Goal: Transaction & Acquisition: Book appointment/travel/reservation

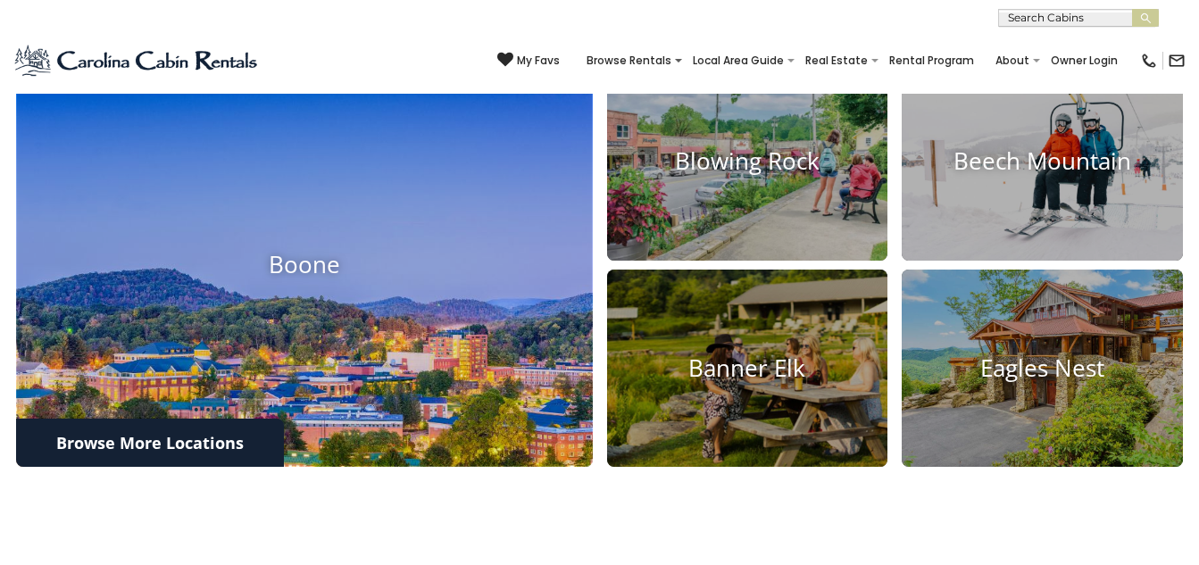
click at [316, 252] on h4 "Boone" at bounding box center [304, 265] width 577 height 28
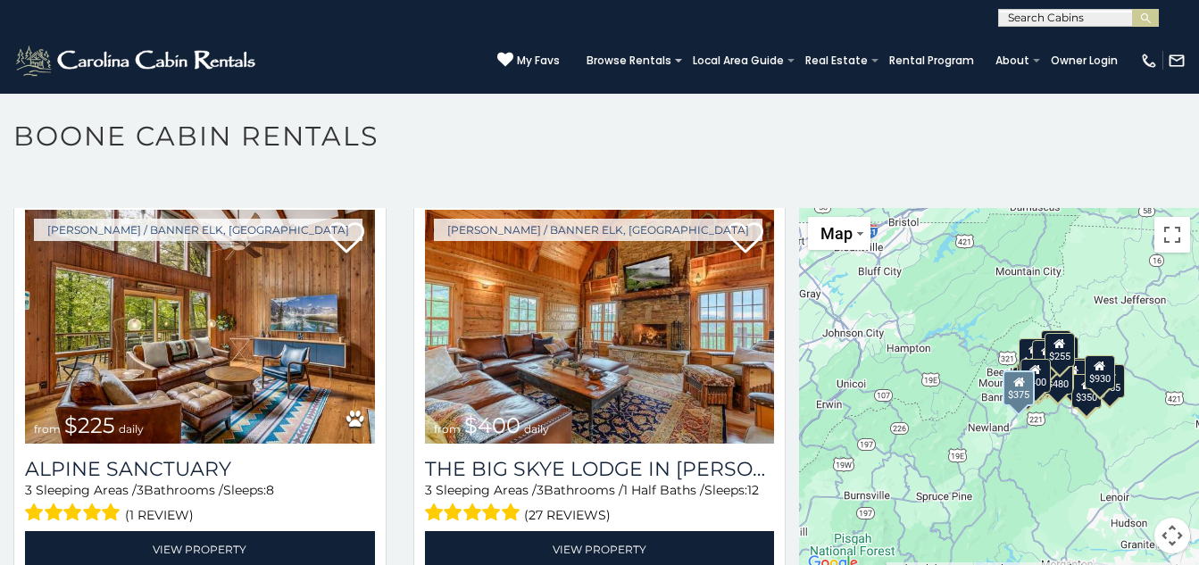
scroll to position [2053, 0]
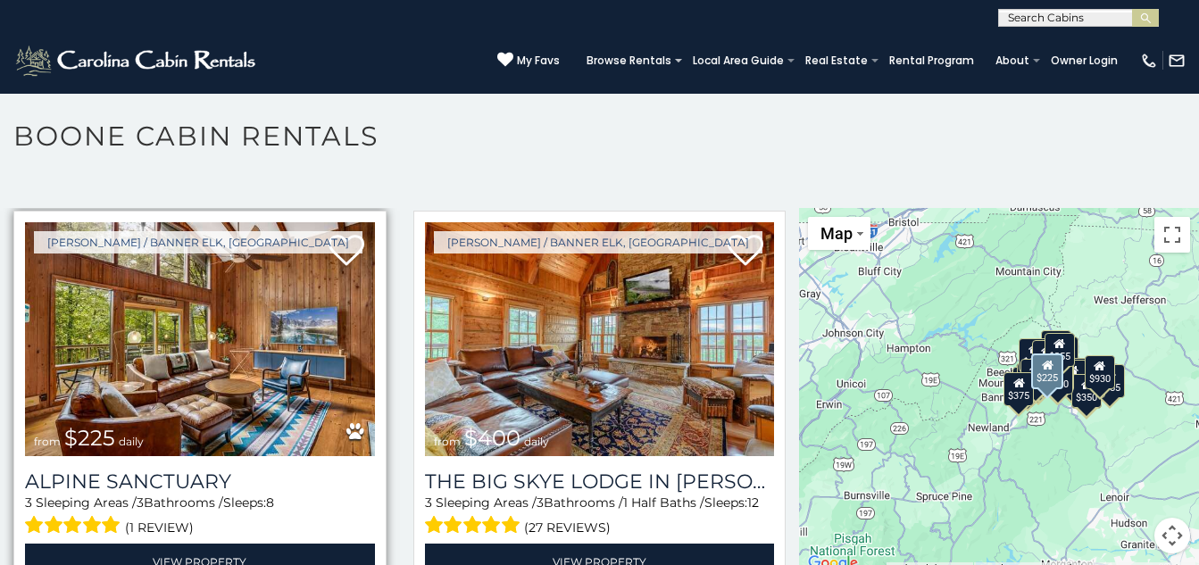
click at [185, 350] on img at bounding box center [200, 339] width 350 height 234
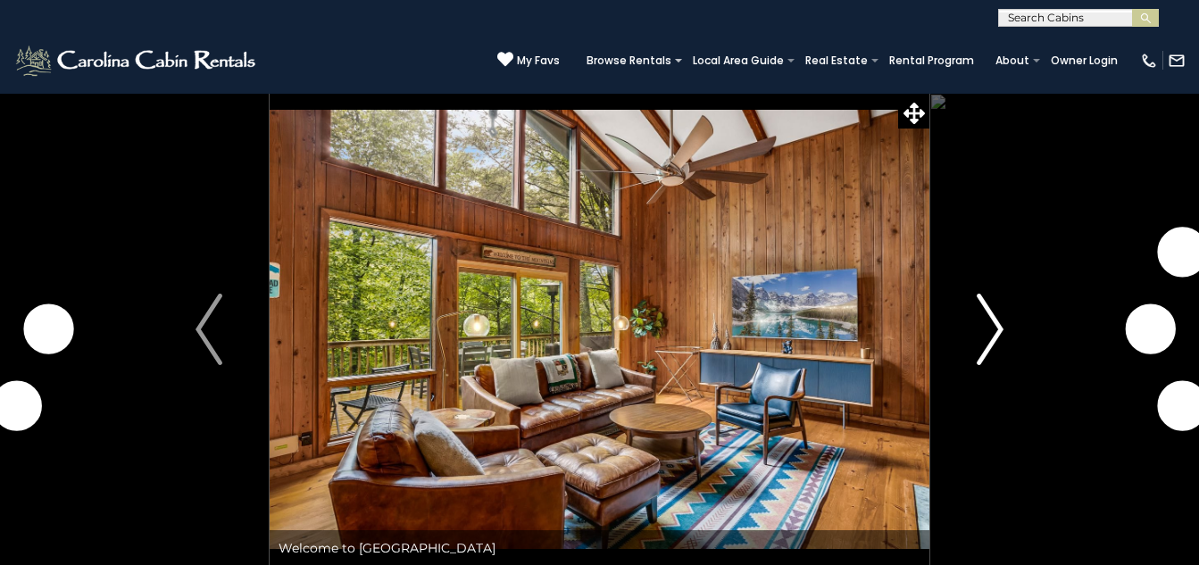
click at [995, 340] on img "Next" at bounding box center [990, 329] width 27 height 71
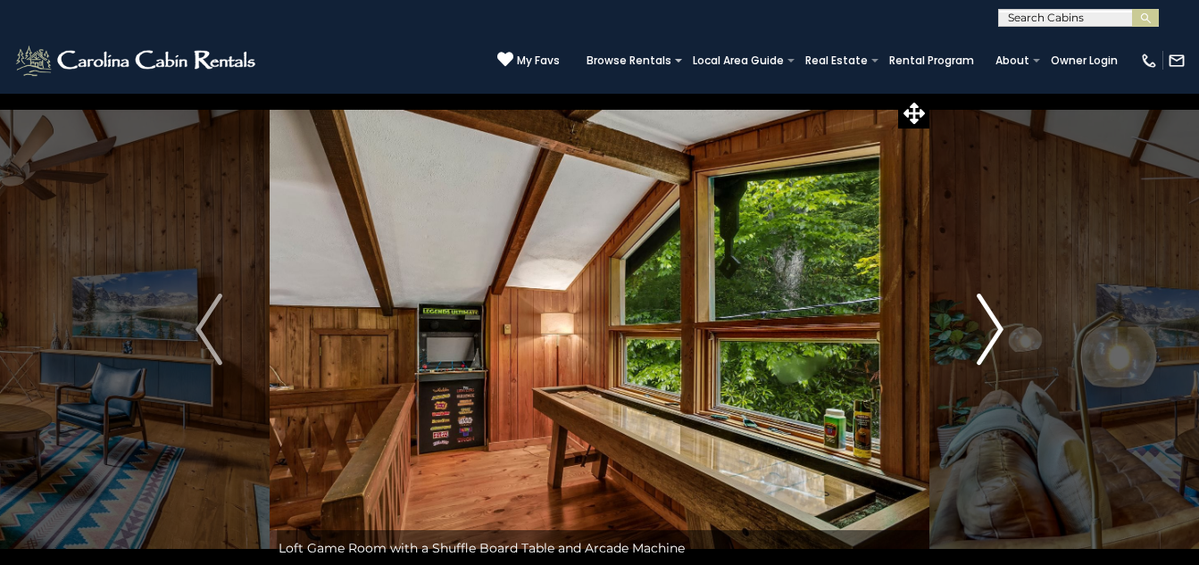
click at [992, 334] on img "Next" at bounding box center [990, 329] width 27 height 71
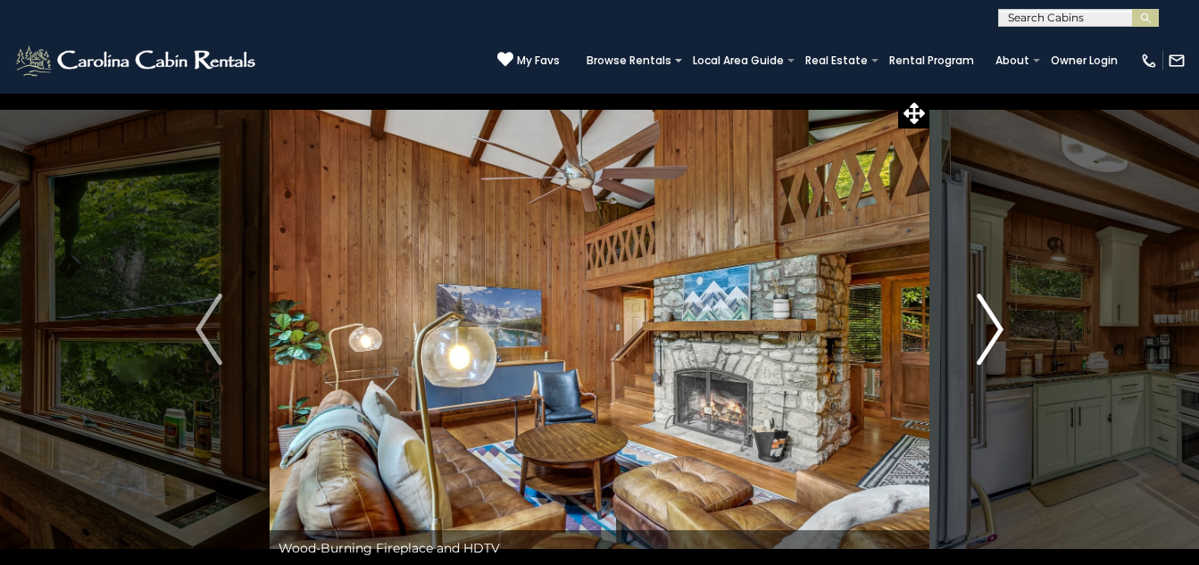
click at [995, 335] on img "Next" at bounding box center [990, 329] width 27 height 71
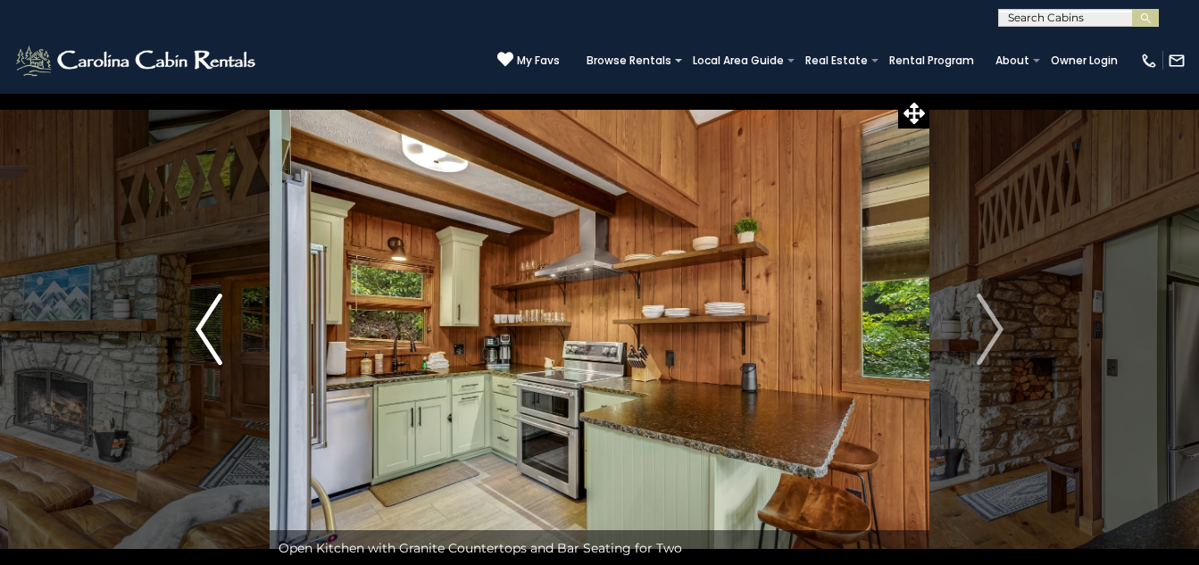
click at [210, 347] on img "Previous" at bounding box center [209, 329] width 27 height 71
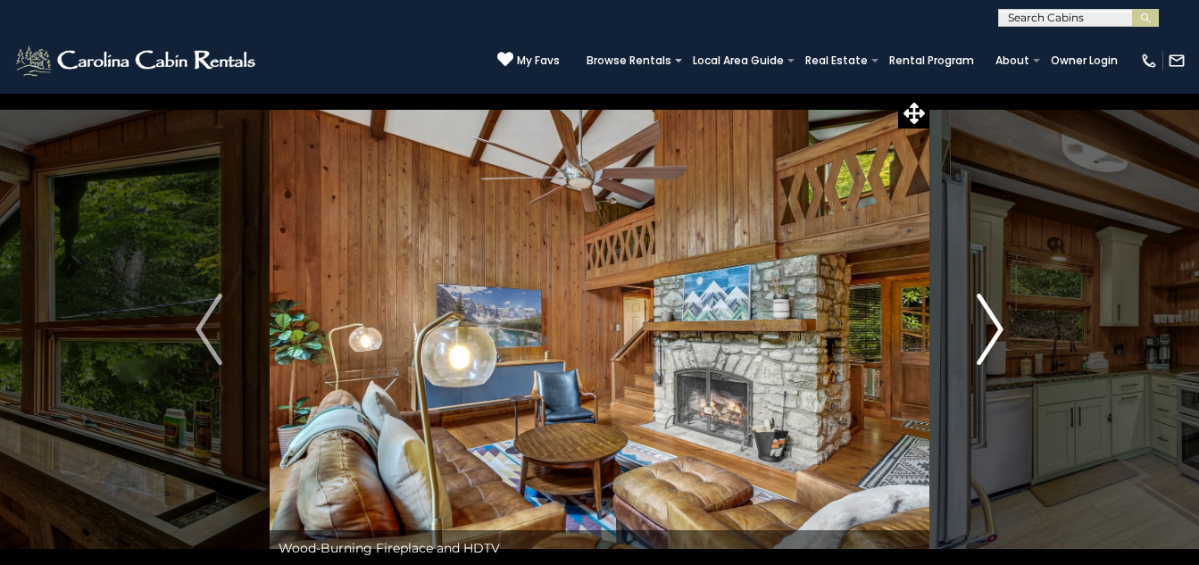
click at [997, 326] on img "Next" at bounding box center [990, 329] width 27 height 71
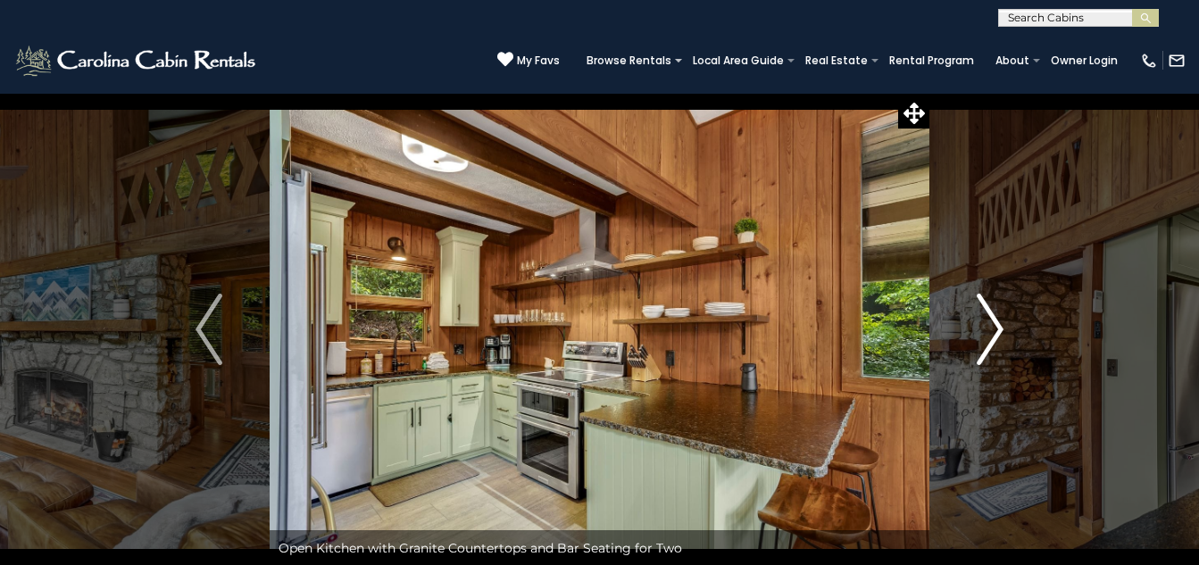
click at [998, 329] on img "Next" at bounding box center [990, 329] width 27 height 71
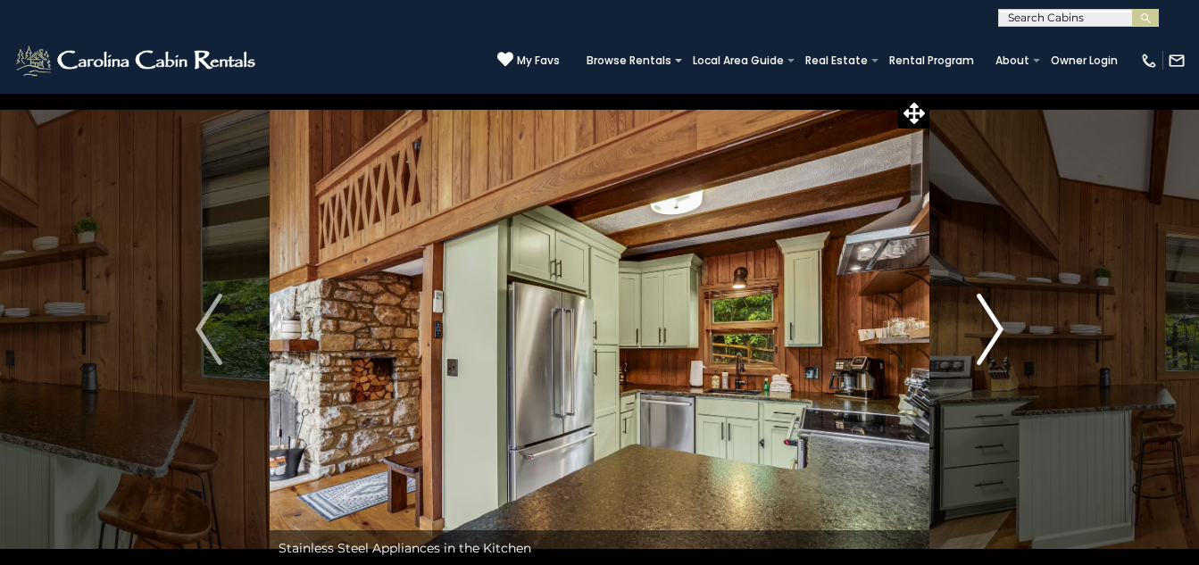
click at [998, 329] on img "Next" at bounding box center [990, 329] width 27 height 71
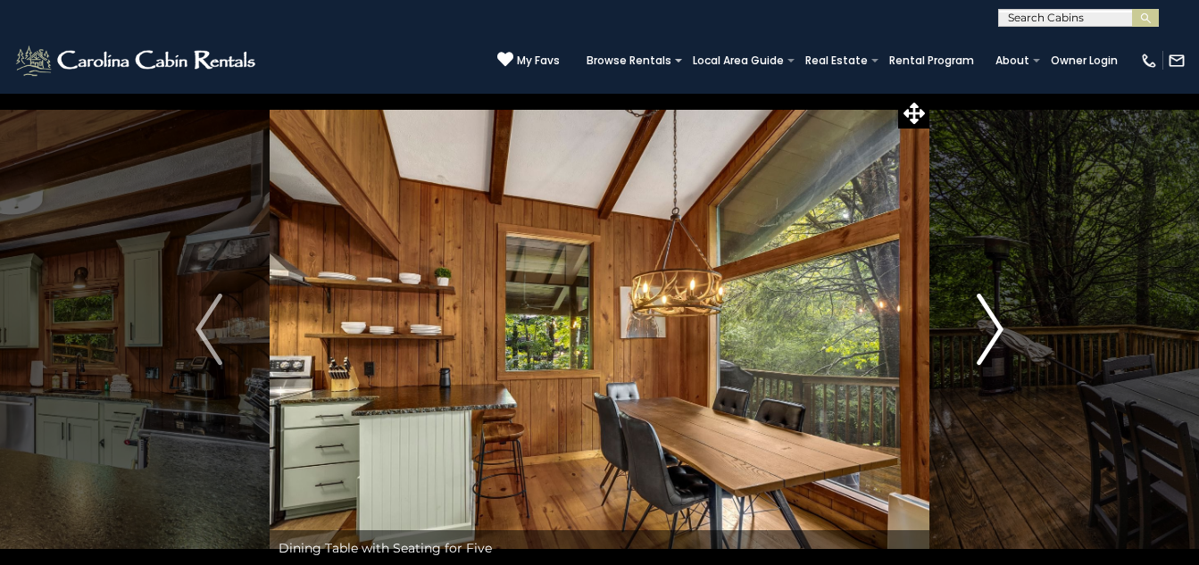
click at [998, 329] on img "Next" at bounding box center [990, 329] width 27 height 71
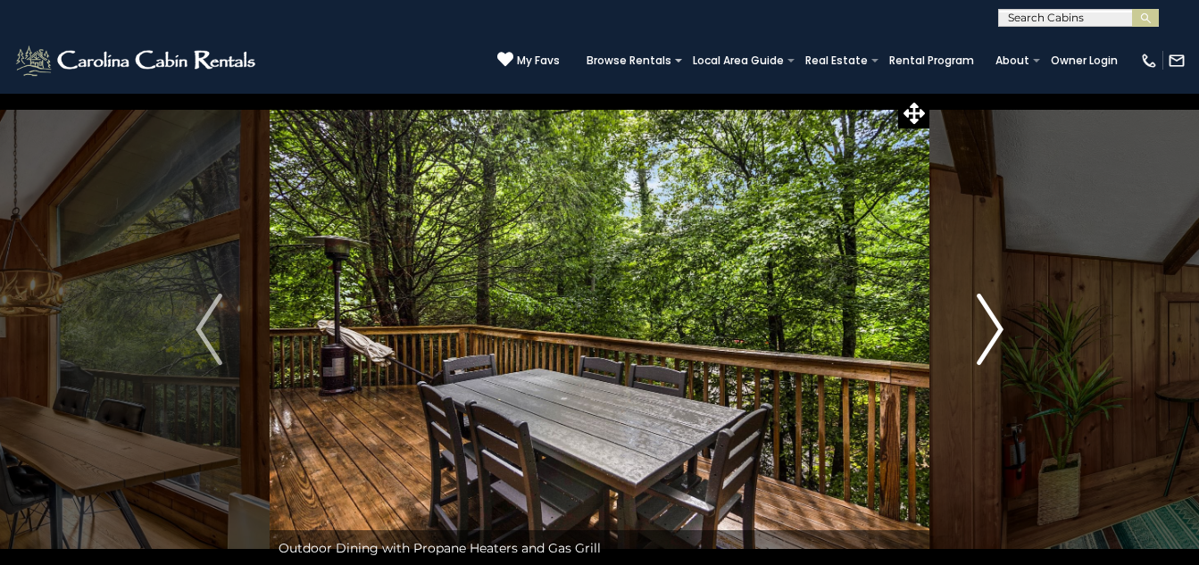
click at [998, 329] on img "Next" at bounding box center [990, 329] width 27 height 71
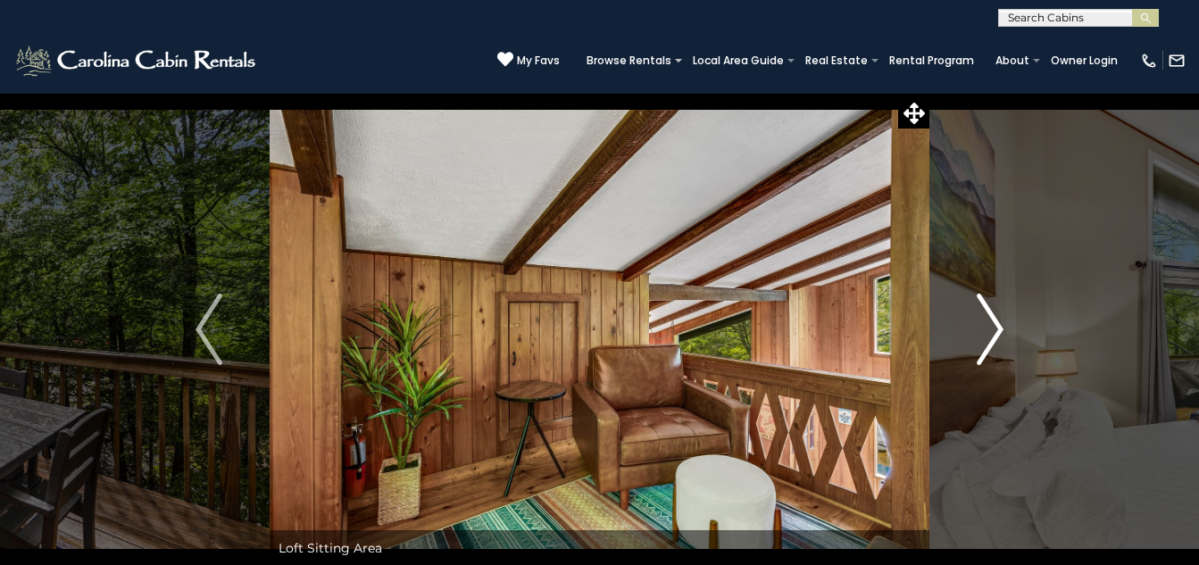
click at [998, 329] on img "Next" at bounding box center [990, 329] width 27 height 71
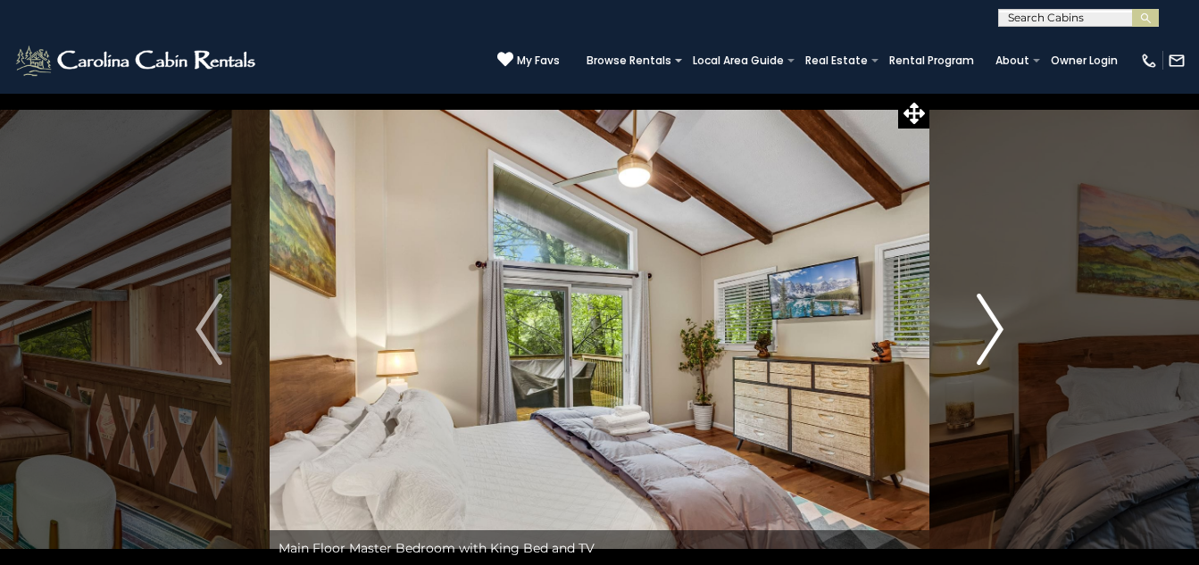
click at [998, 329] on img "Next" at bounding box center [990, 329] width 27 height 71
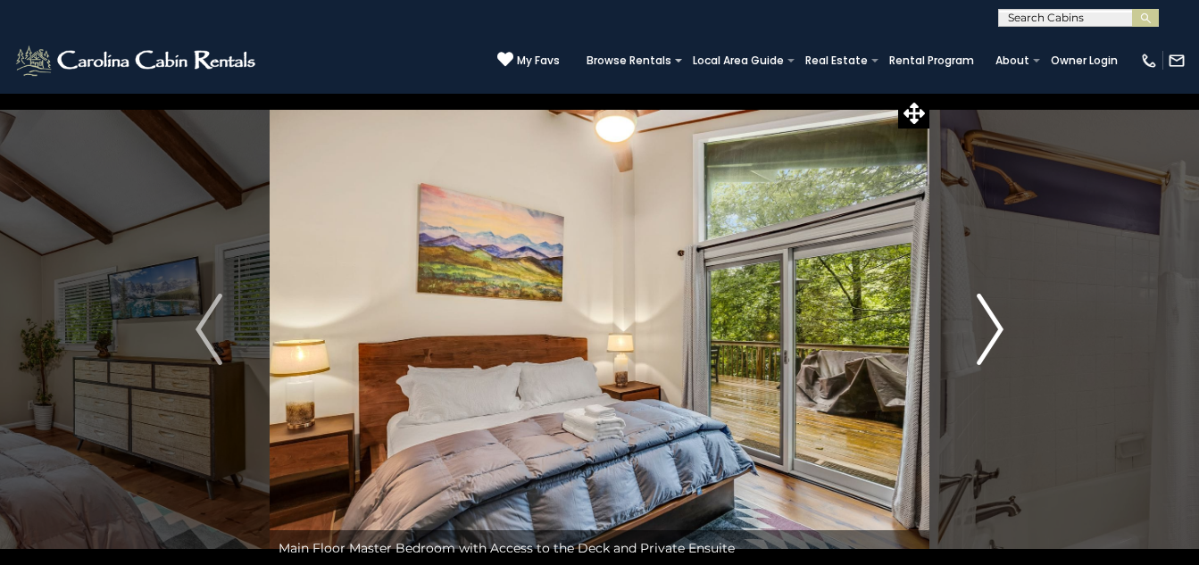
click at [998, 329] on img "Next" at bounding box center [990, 329] width 27 height 71
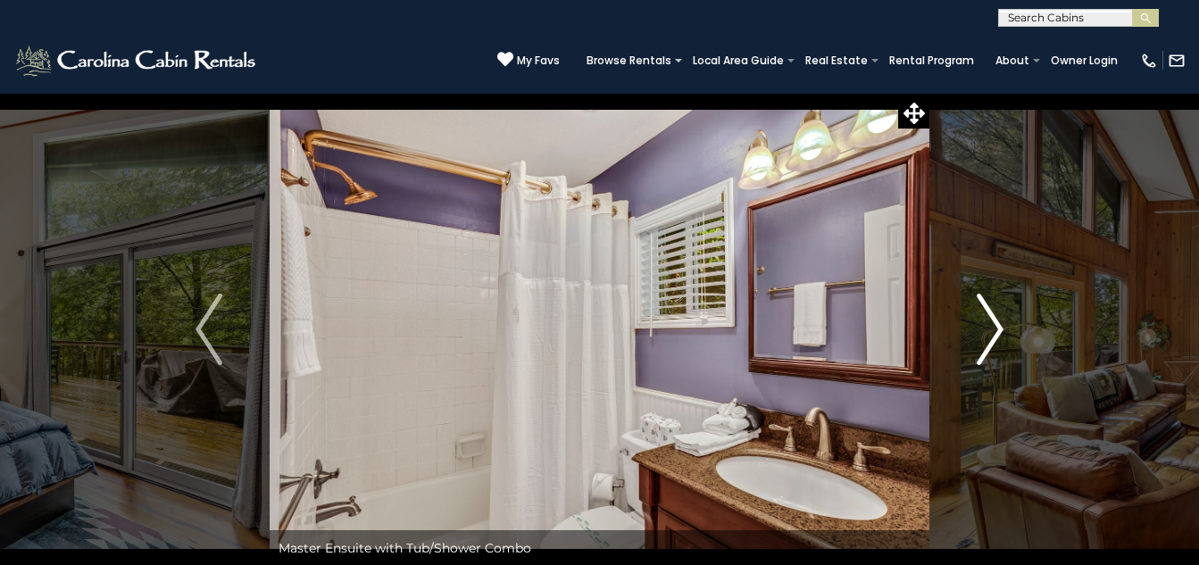
click at [998, 329] on img "Next" at bounding box center [990, 329] width 27 height 71
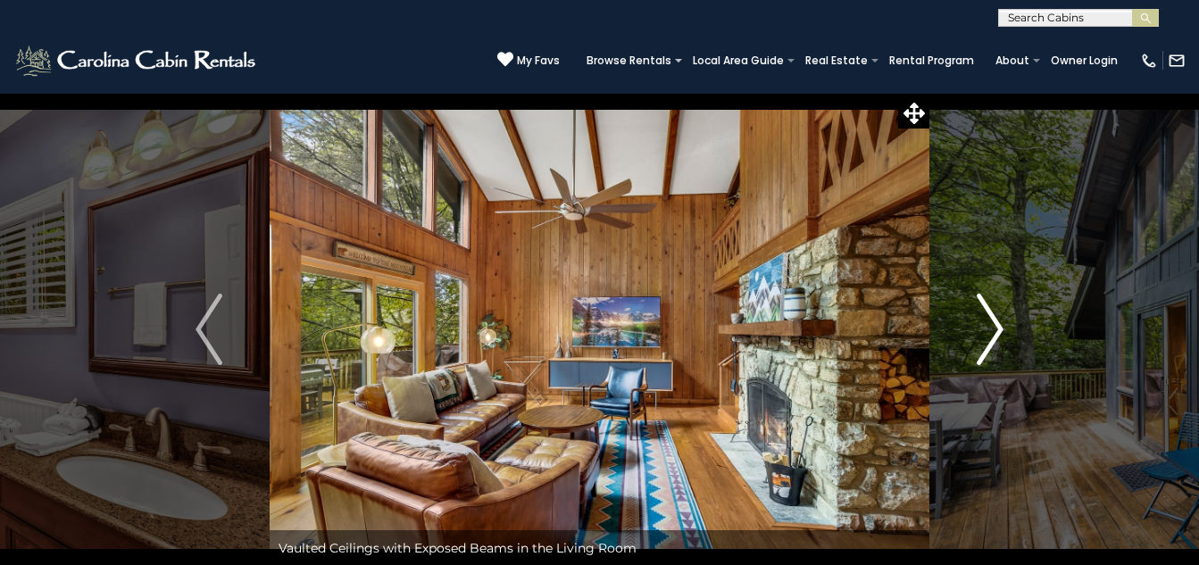
click at [998, 329] on img "Next" at bounding box center [990, 329] width 27 height 71
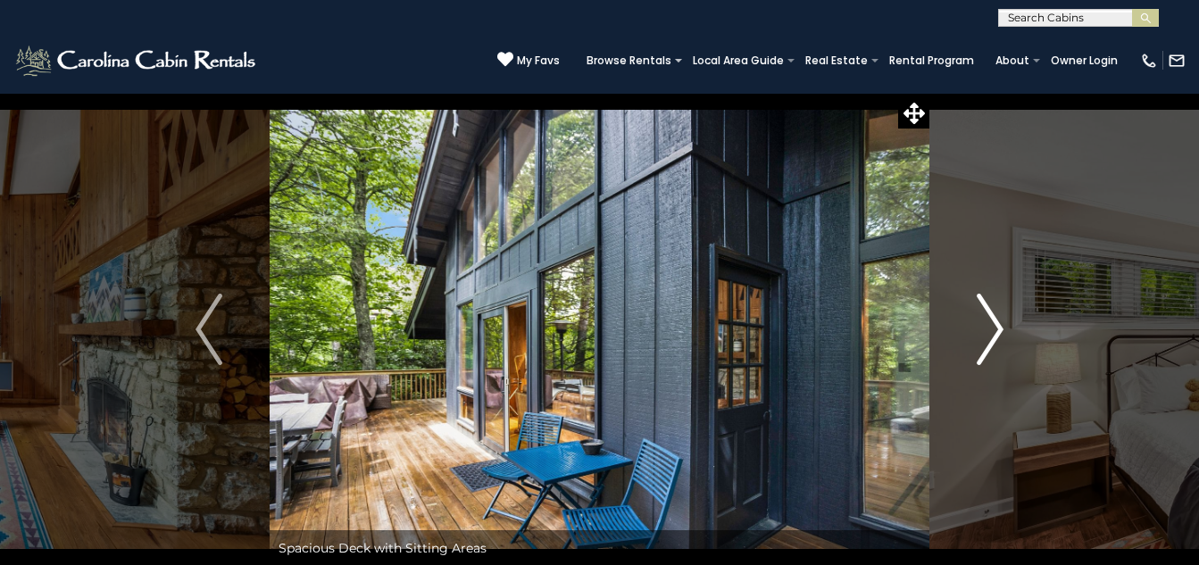
click at [998, 329] on img "Next" at bounding box center [990, 329] width 27 height 71
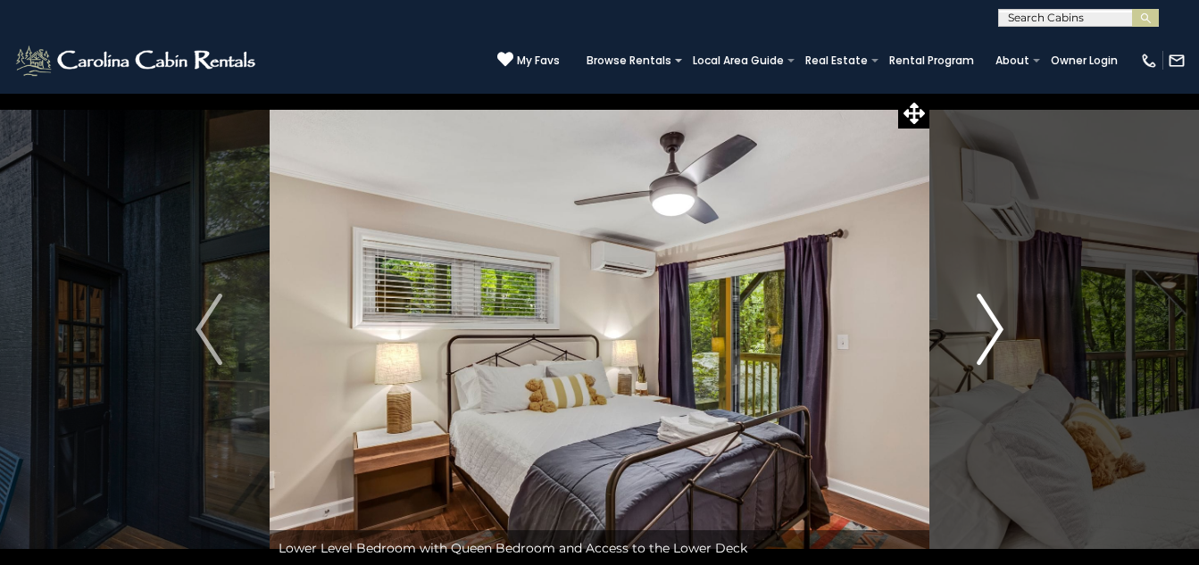
click at [998, 329] on img "Next" at bounding box center [990, 329] width 27 height 71
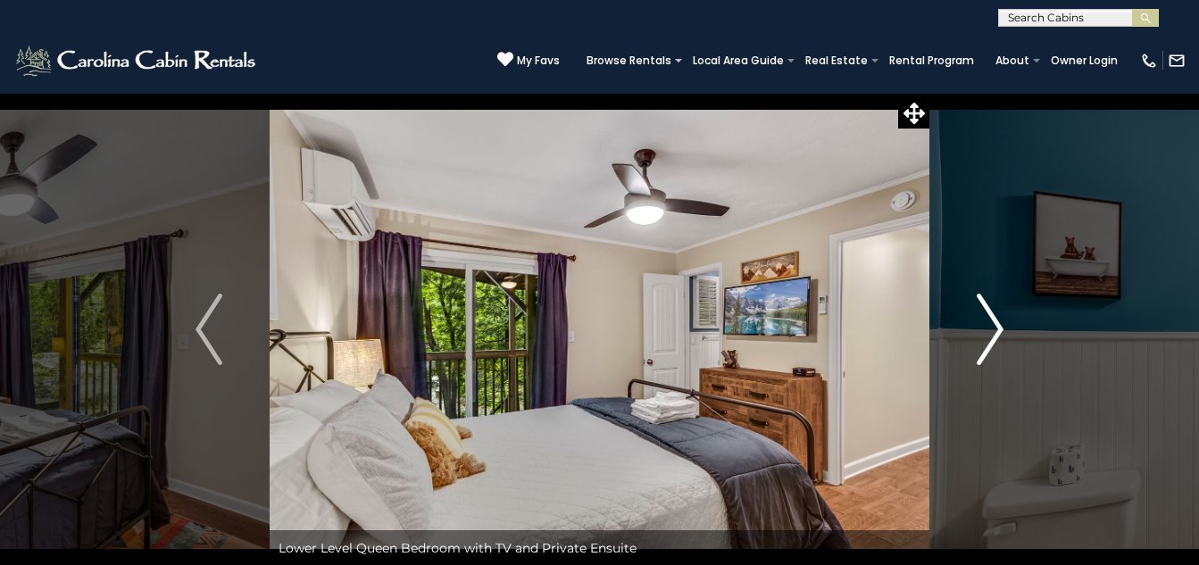
click at [998, 329] on img "Next" at bounding box center [990, 329] width 27 height 71
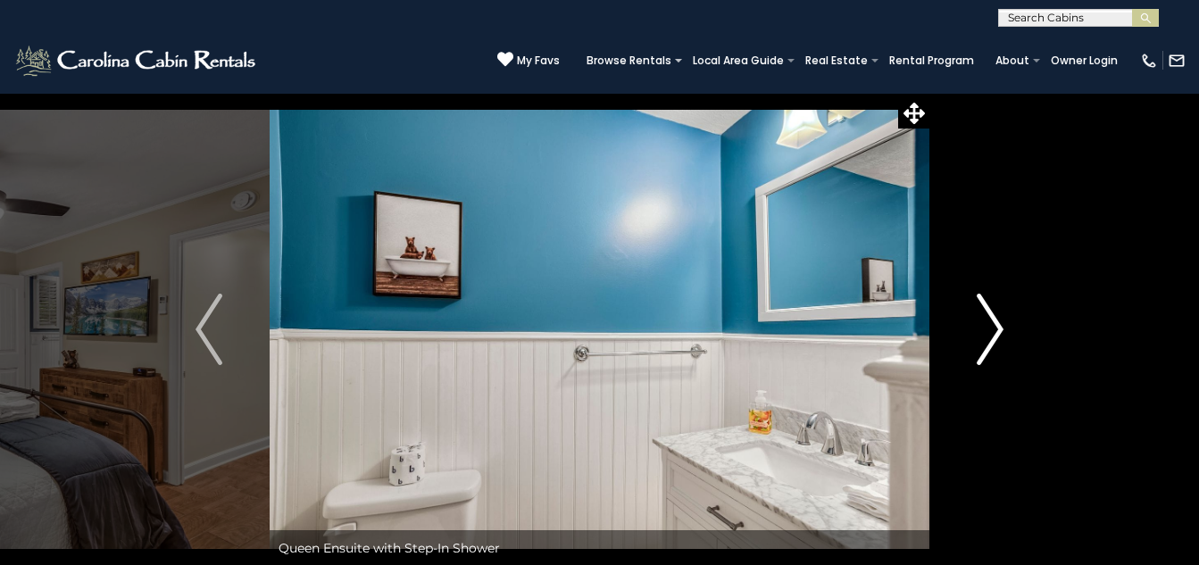
click at [998, 329] on img "Next" at bounding box center [990, 329] width 27 height 71
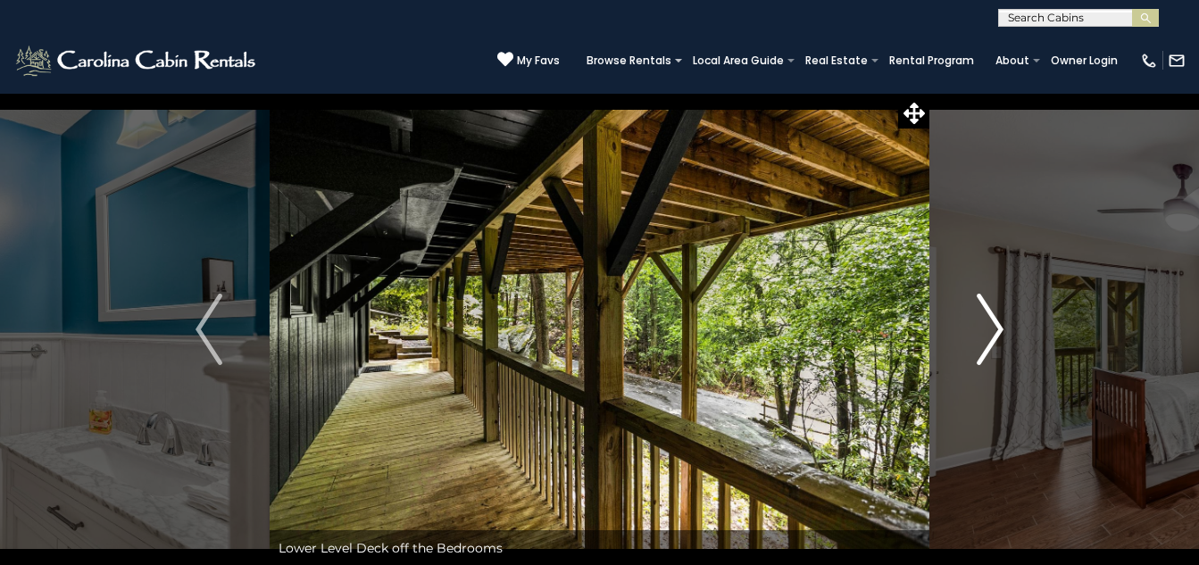
click at [996, 332] on img "Next" at bounding box center [990, 329] width 27 height 71
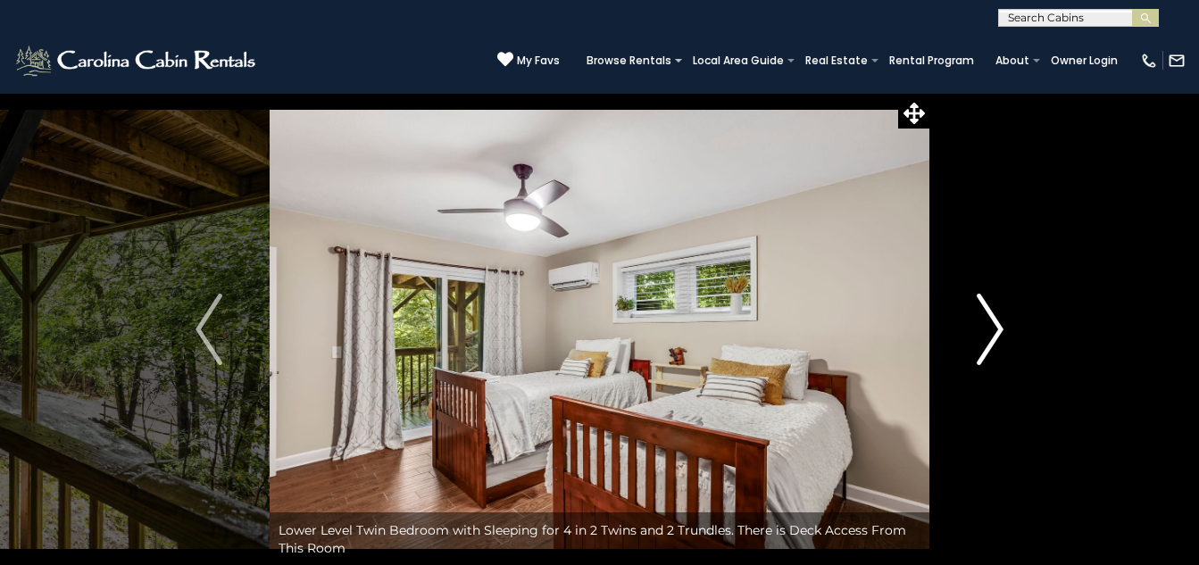
click at [995, 334] on img "Next" at bounding box center [990, 329] width 27 height 71
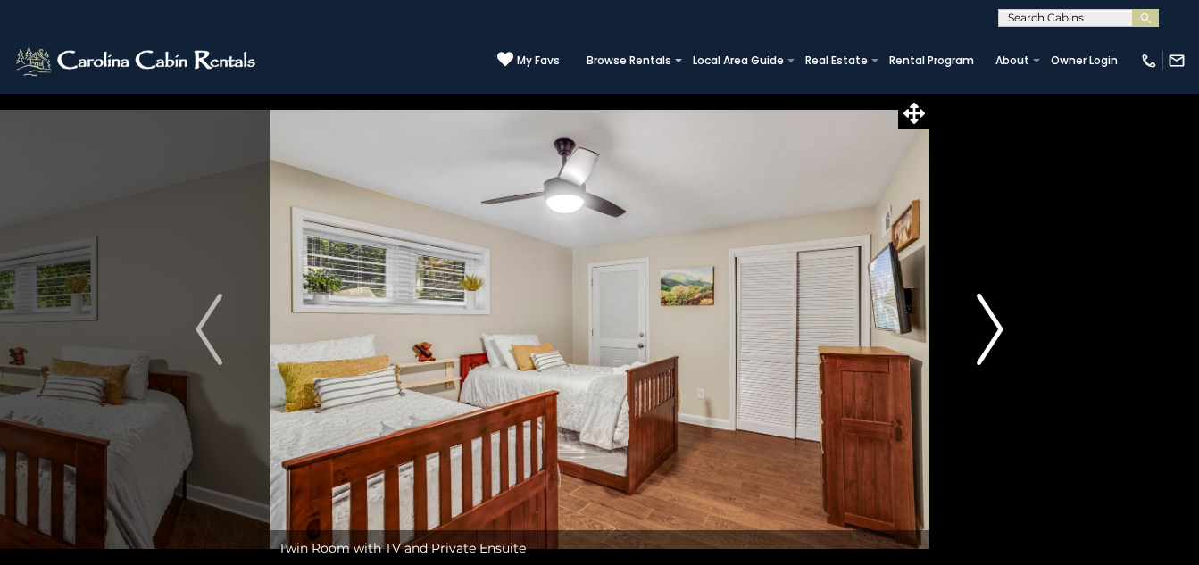
click at [995, 334] on img "Next" at bounding box center [990, 329] width 27 height 71
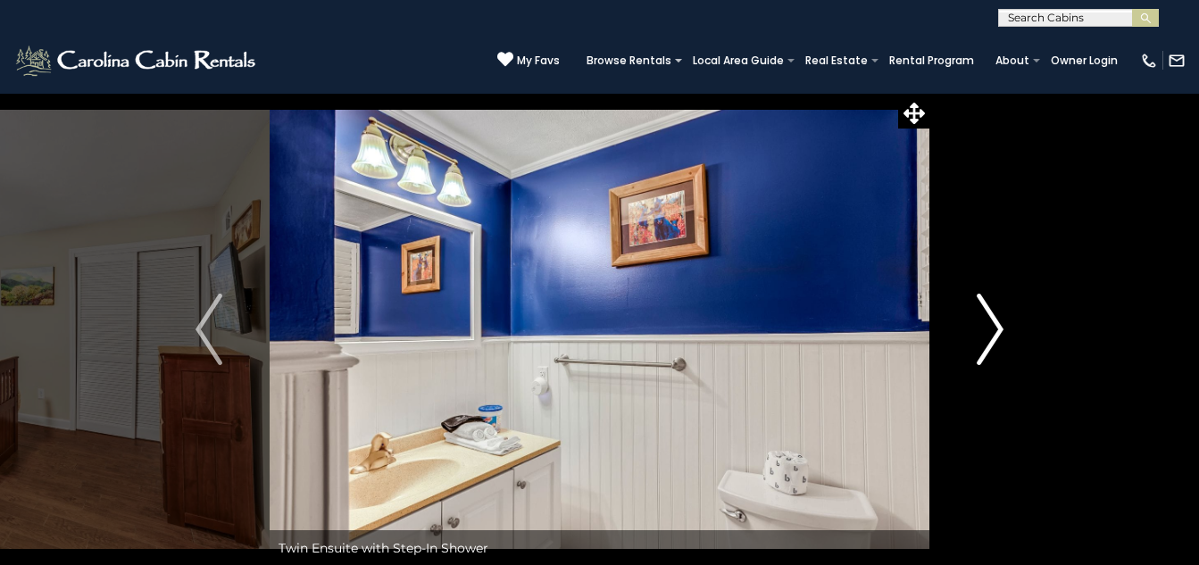
click at [995, 334] on img "Next" at bounding box center [990, 329] width 27 height 71
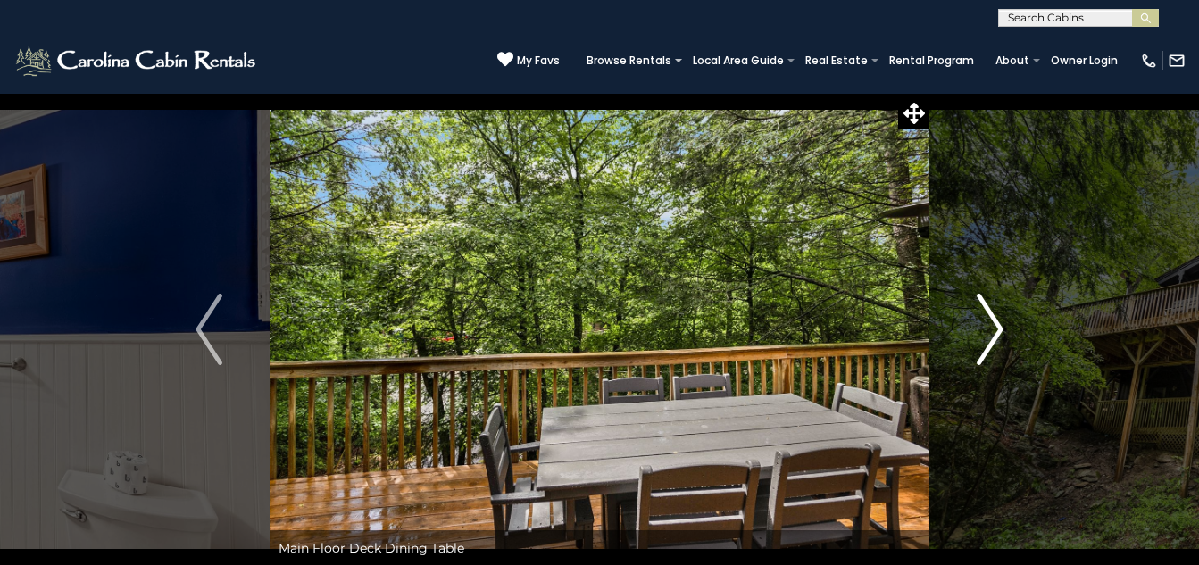
click at [995, 334] on img "Next" at bounding box center [990, 329] width 27 height 71
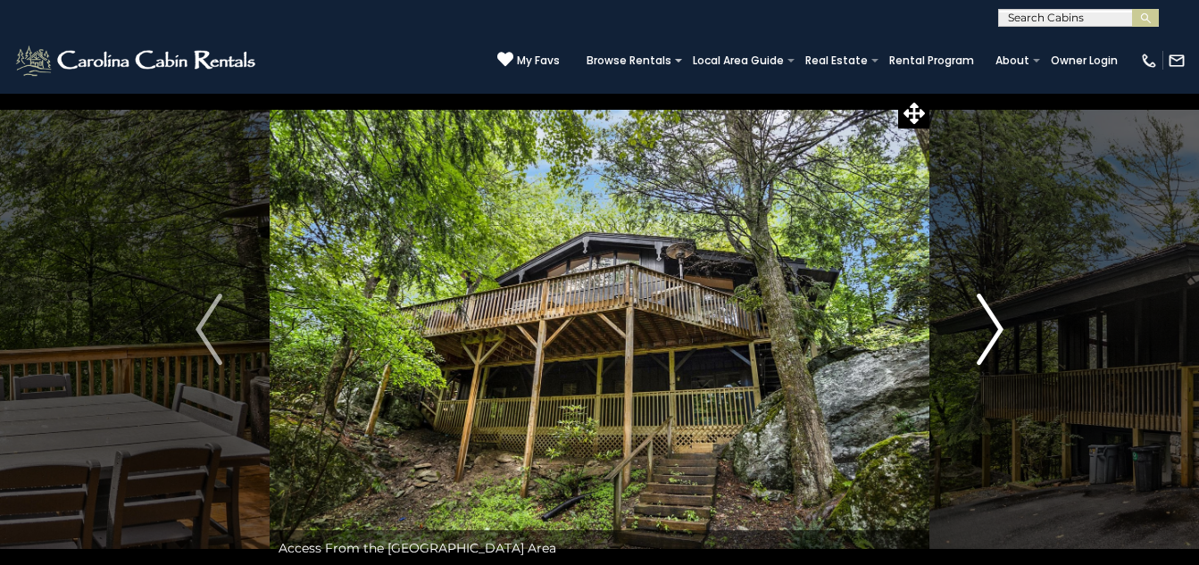
click at [995, 334] on img "Next" at bounding box center [990, 329] width 27 height 71
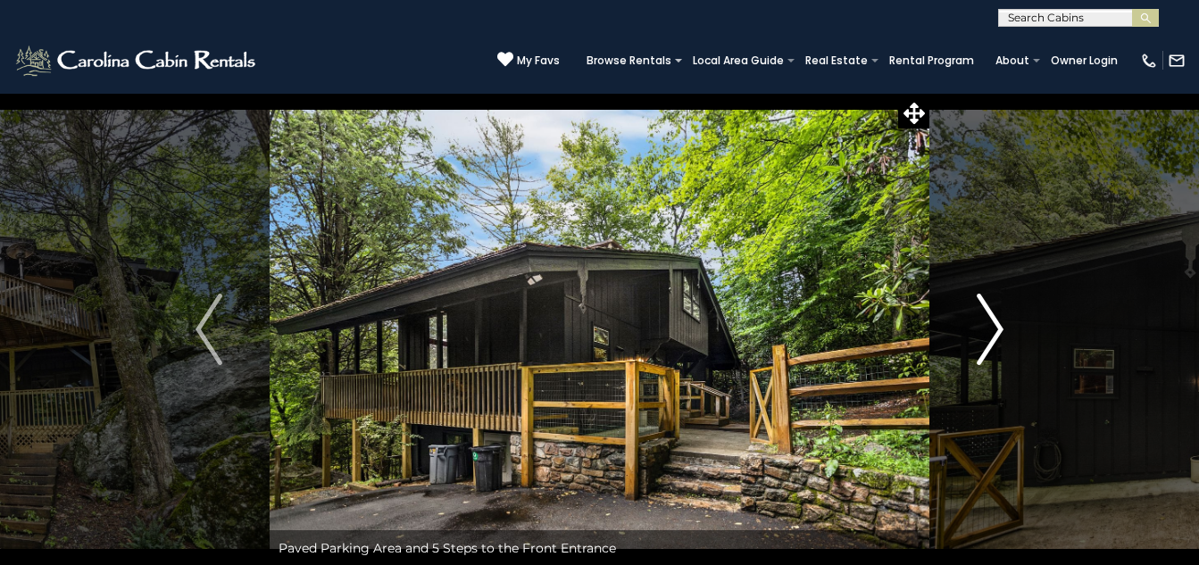
click at [995, 334] on img "Next" at bounding box center [990, 329] width 27 height 71
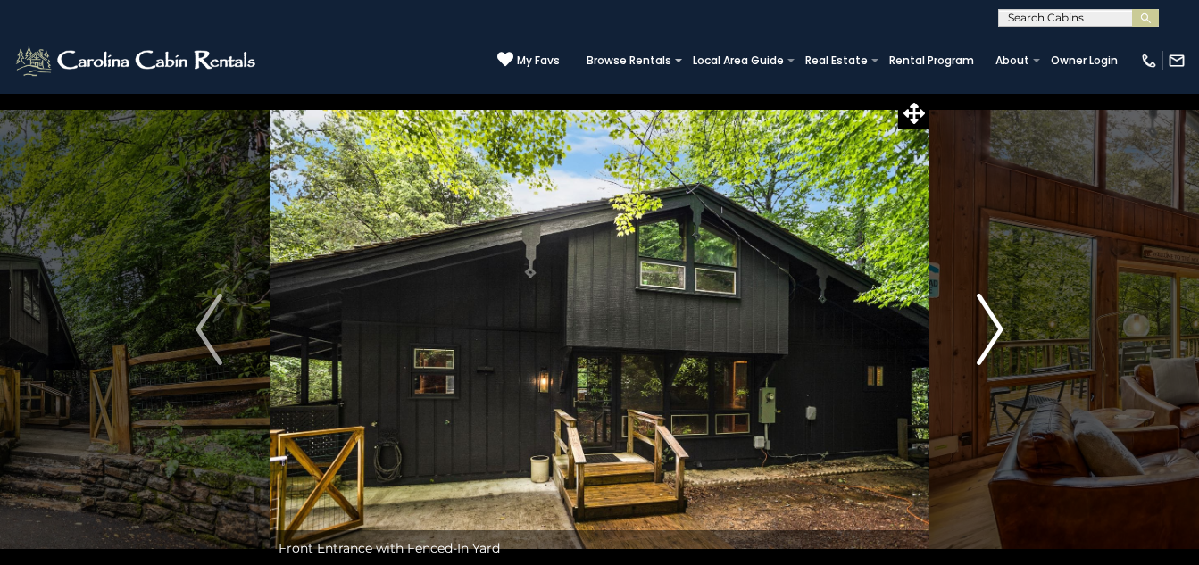
click at [995, 334] on img "Next" at bounding box center [990, 329] width 27 height 71
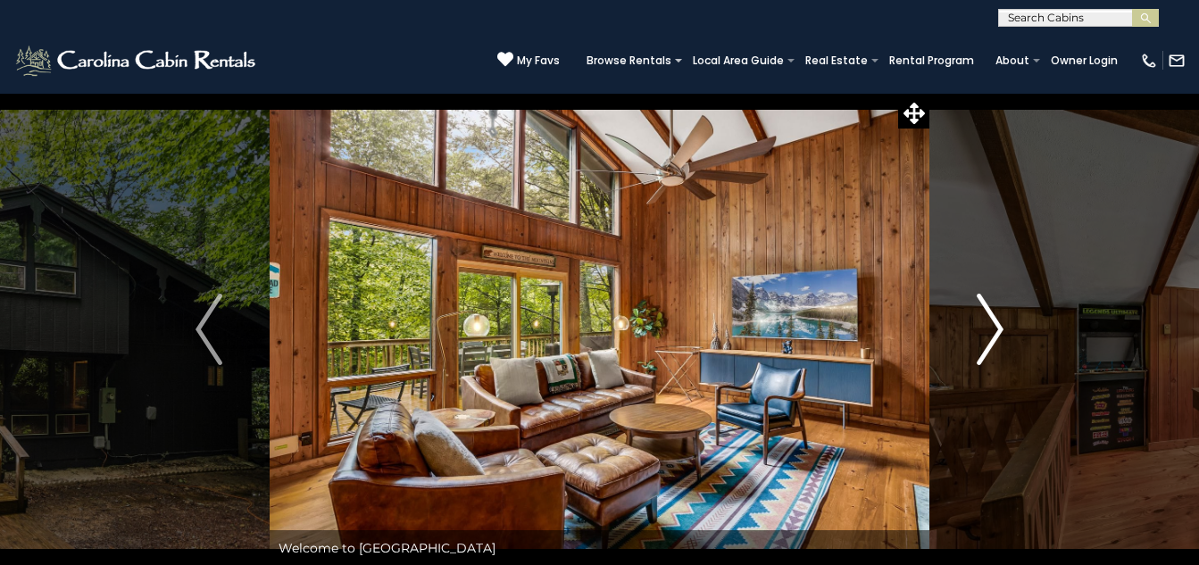
click at [995, 334] on img "Next" at bounding box center [990, 329] width 27 height 71
